Goal: Transaction & Acquisition: Purchase product/service

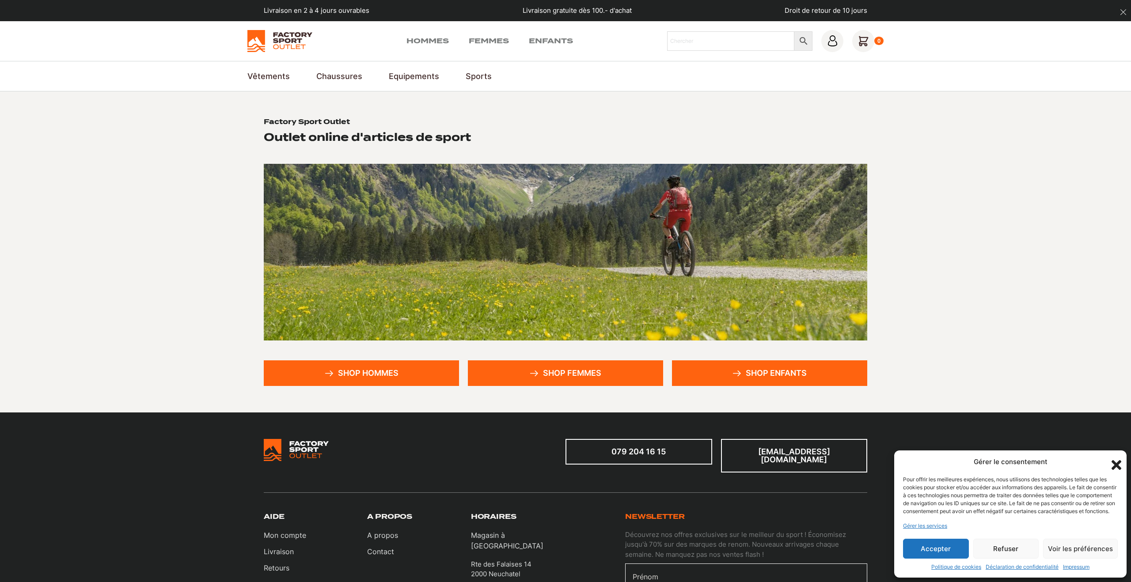
scroll to position [3, 0]
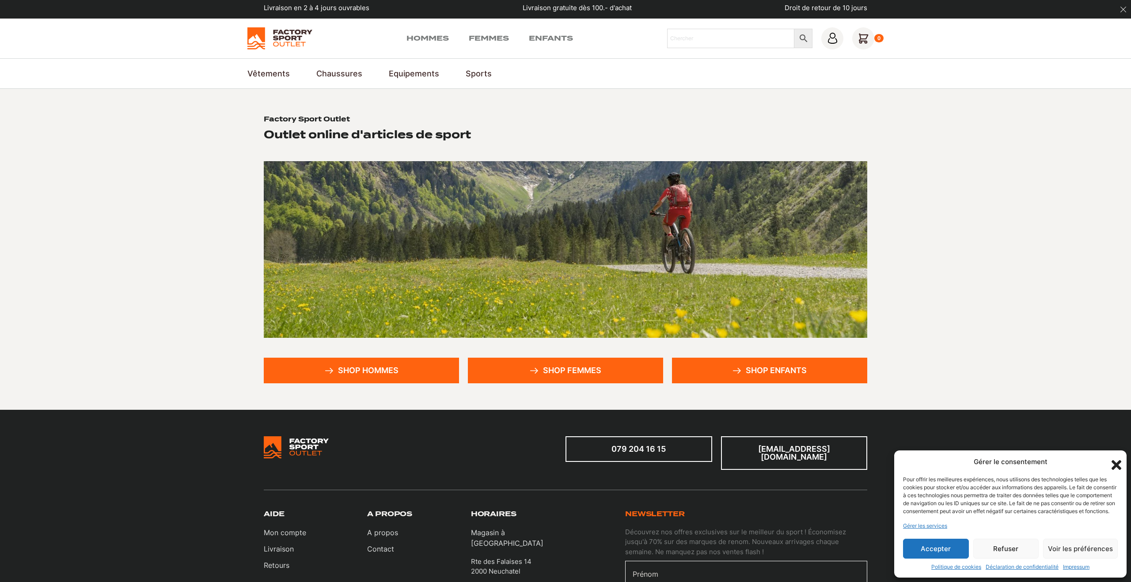
click at [396, 367] on link "Shop hommes" at bounding box center [361, 371] width 195 height 26
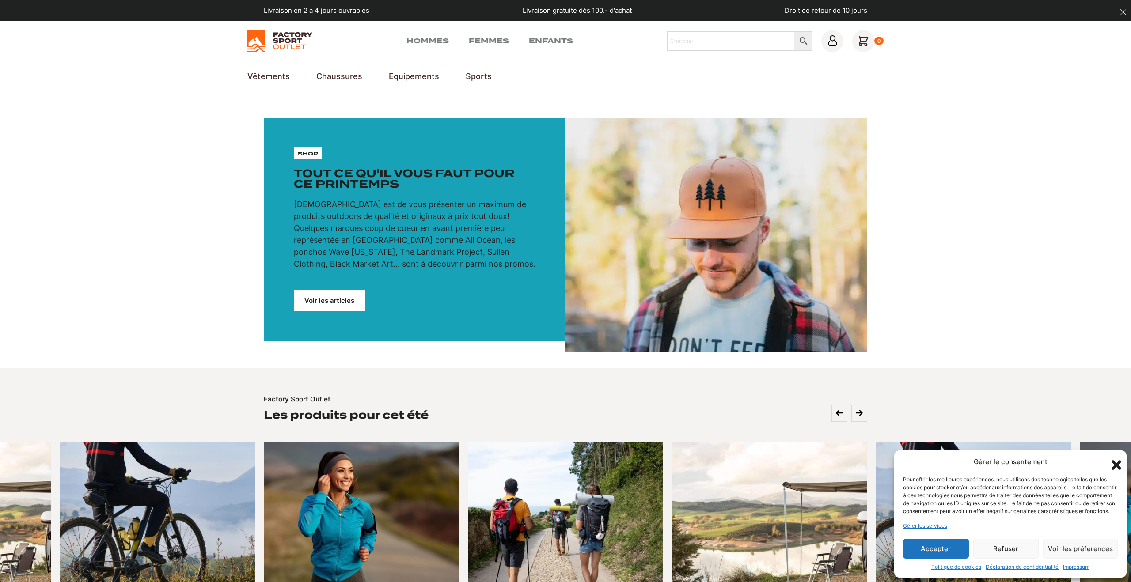
scroll to position [395, 0]
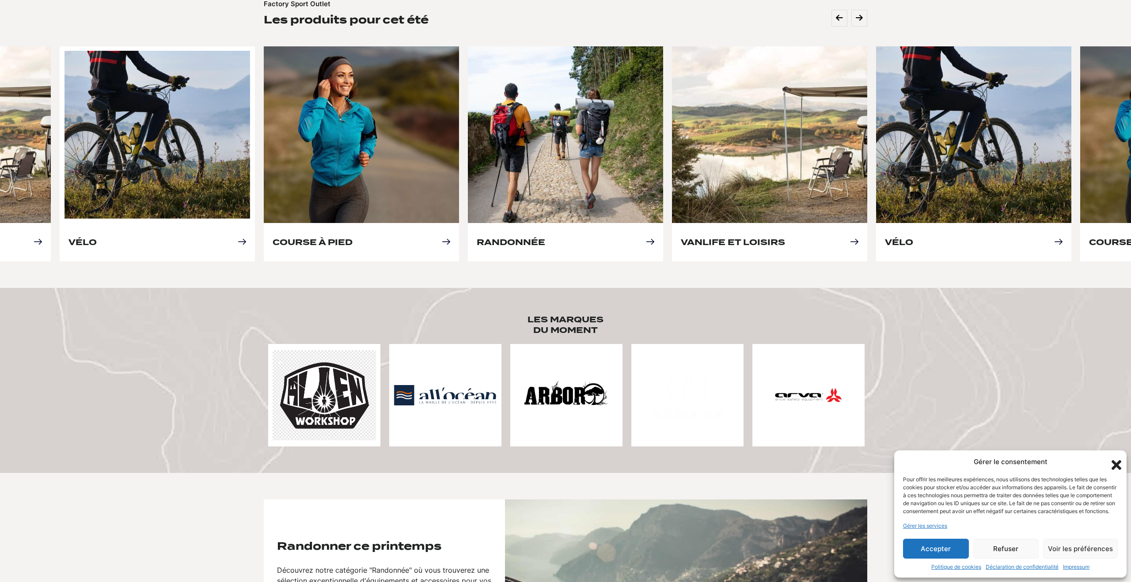
click at [97, 238] on link "Vélo" at bounding box center [82, 242] width 28 height 9
